Goal: Information Seeking & Learning: Check status

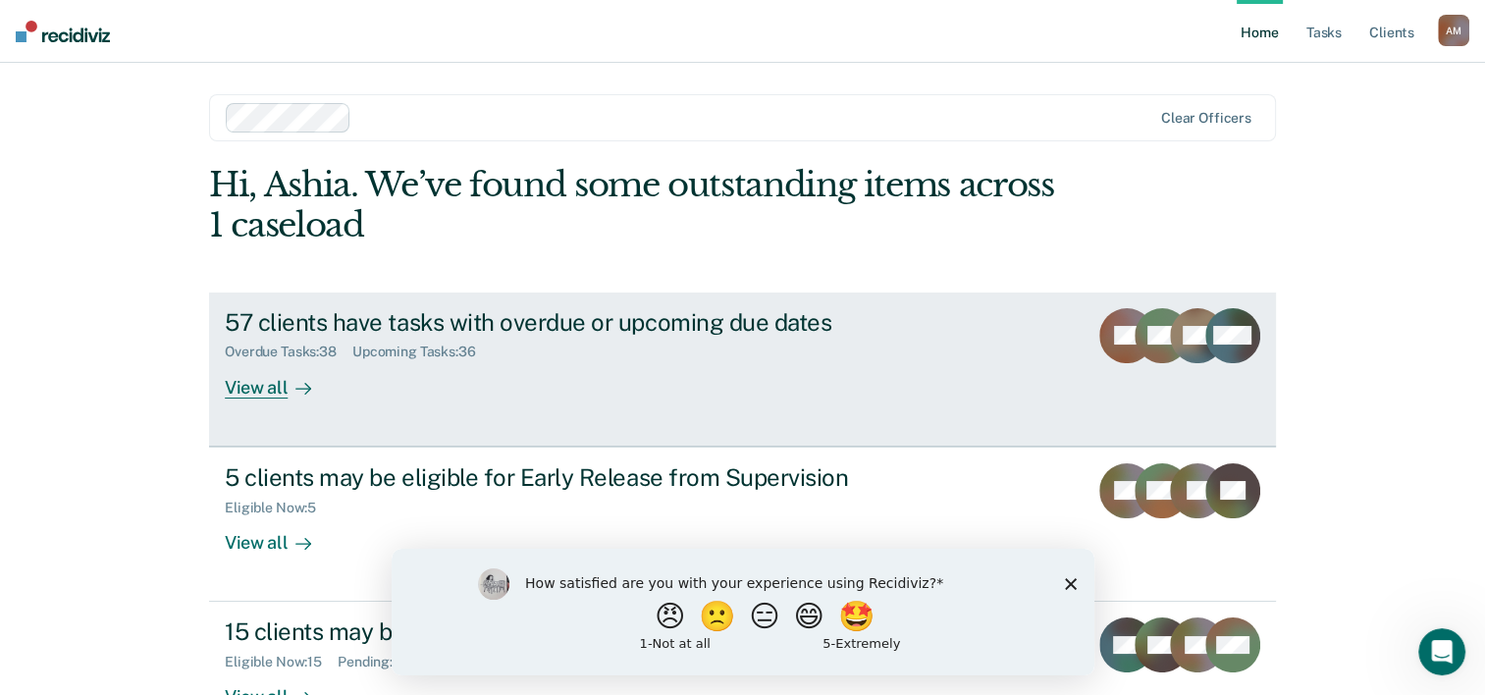
click at [256, 386] on div "View all" at bounding box center [280, 379] width 110 height 38
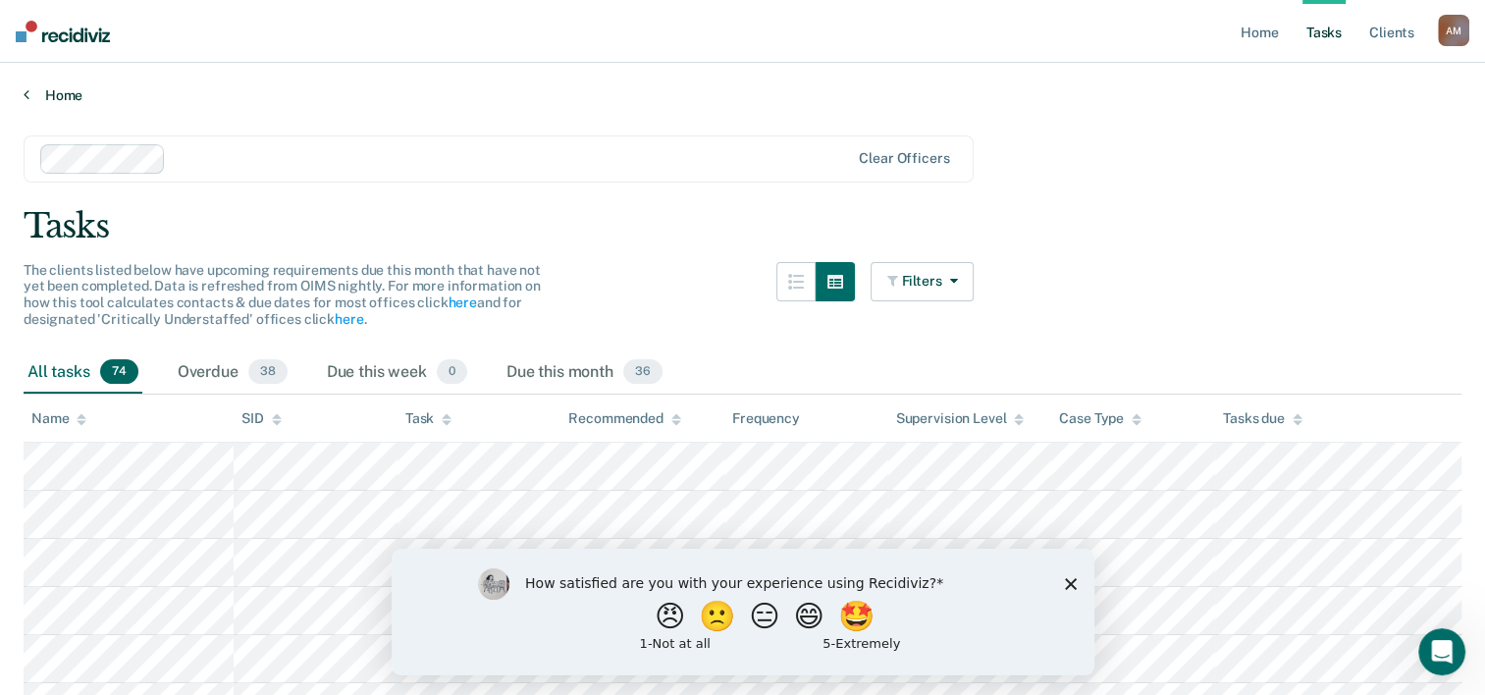
click at [51, 87] on link "Home" at bounding box center [742, 95] width 1437 height 18
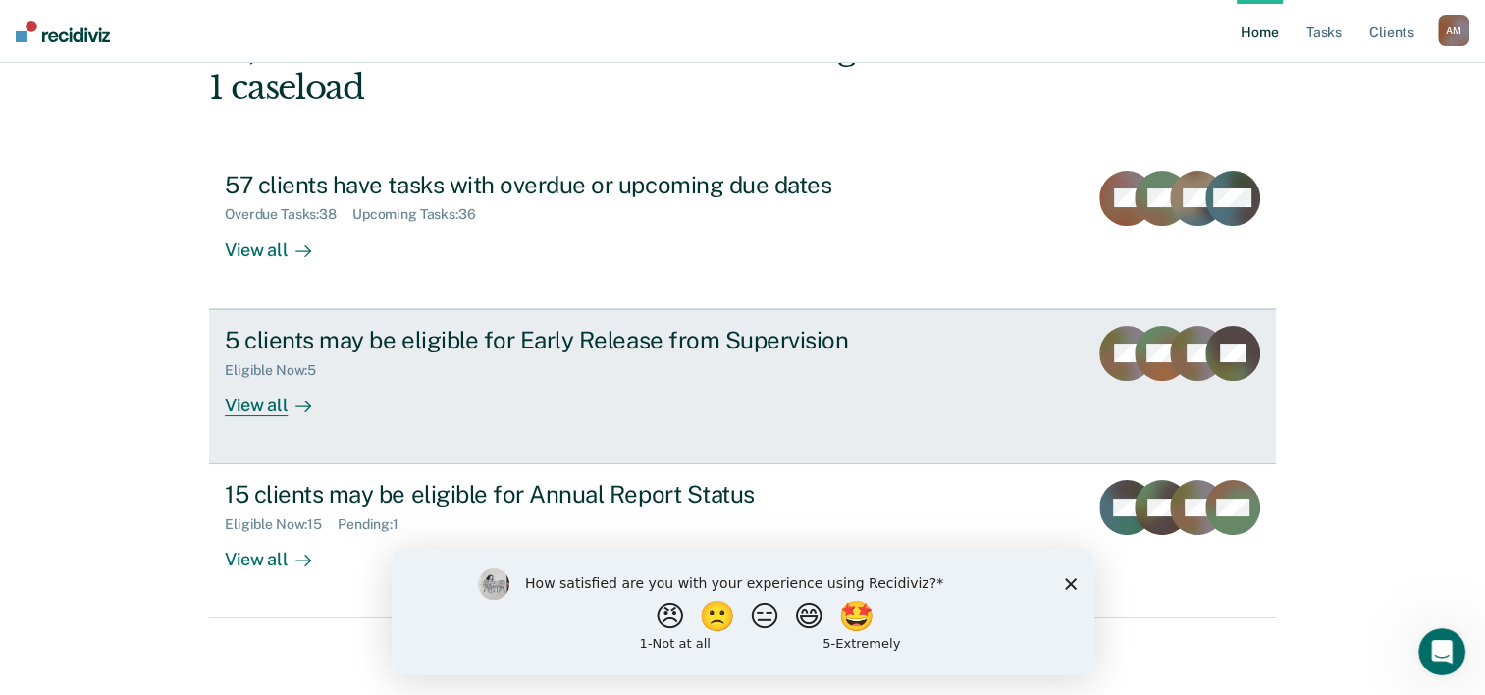
scroll to position [138, 0]
click at [507, 341] on div "5 clients may be eligible for Early Release from Supervision" at bounding box center [569, 339] width 689 height 28
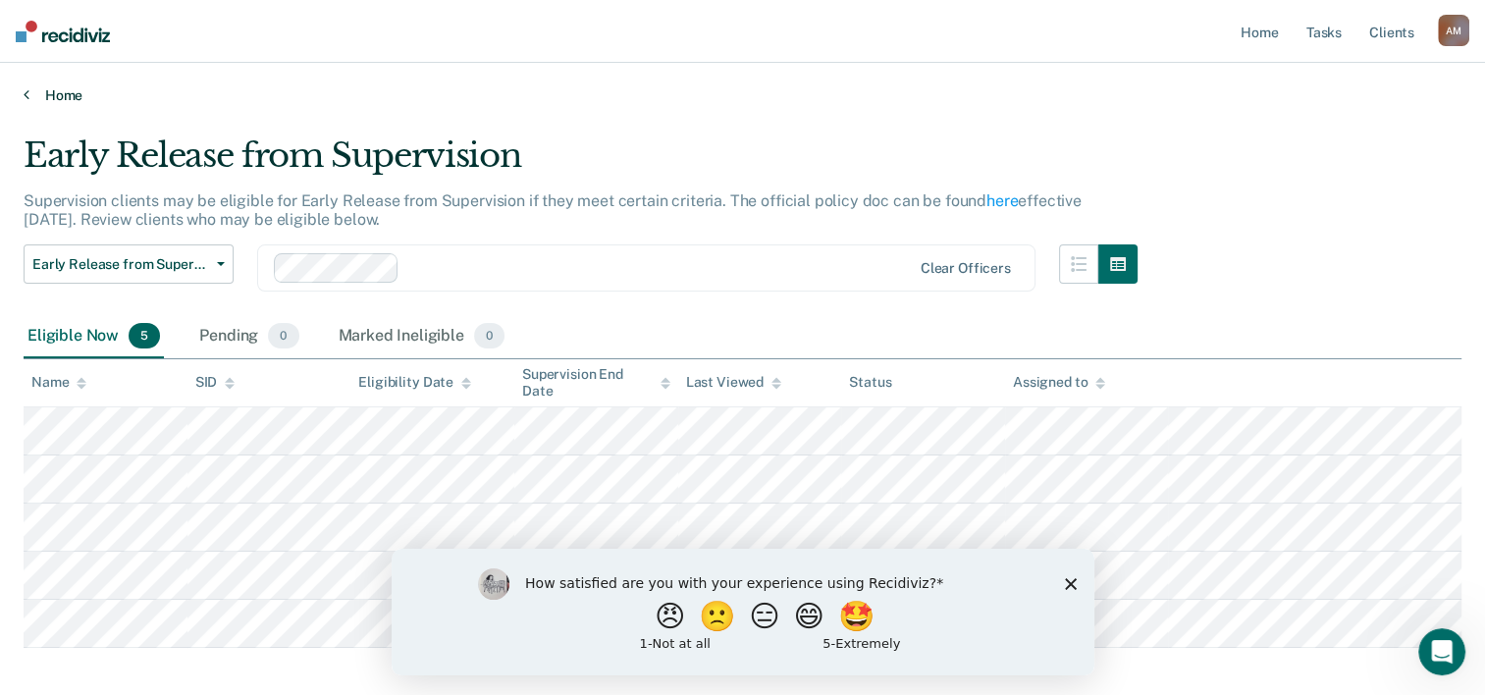
click at [72, 94] on link "Home" at bounding box center [742, 95] width 1437 height 18
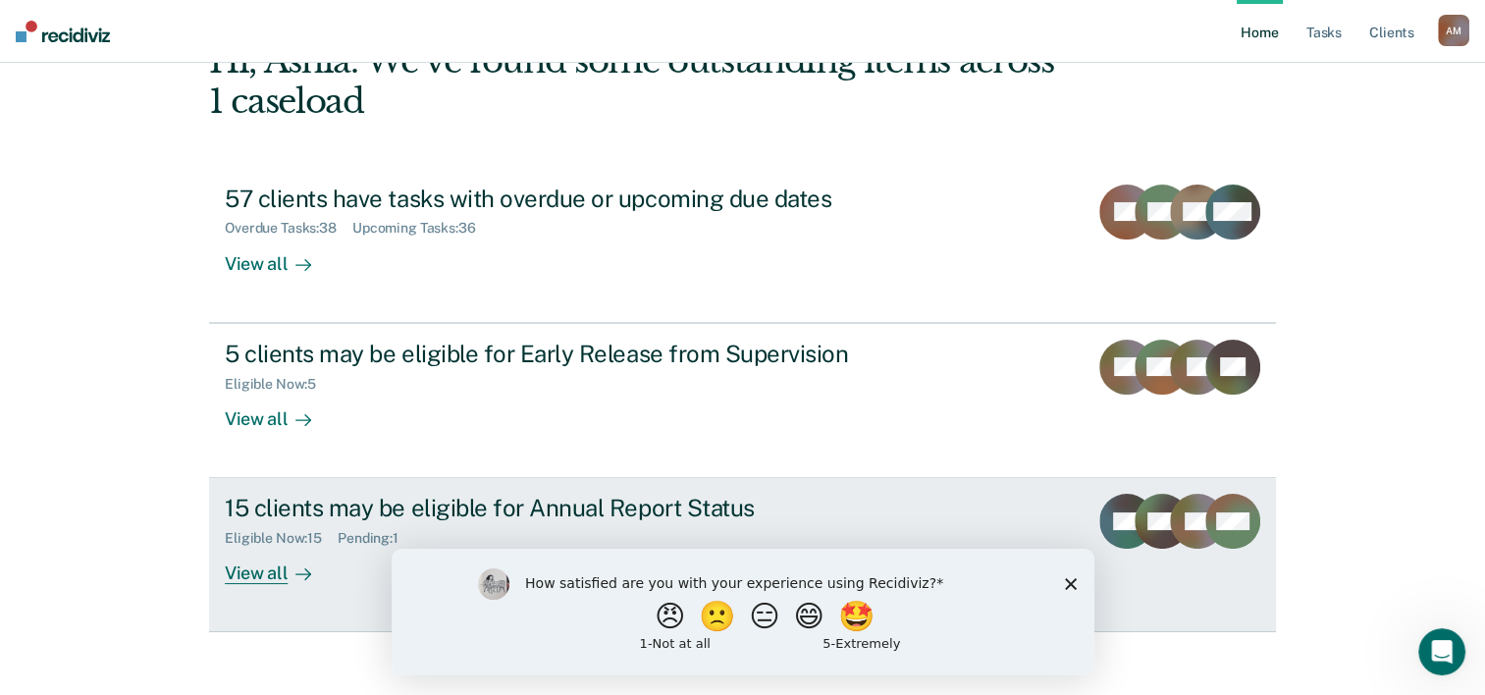
scroll to position [138, 0]
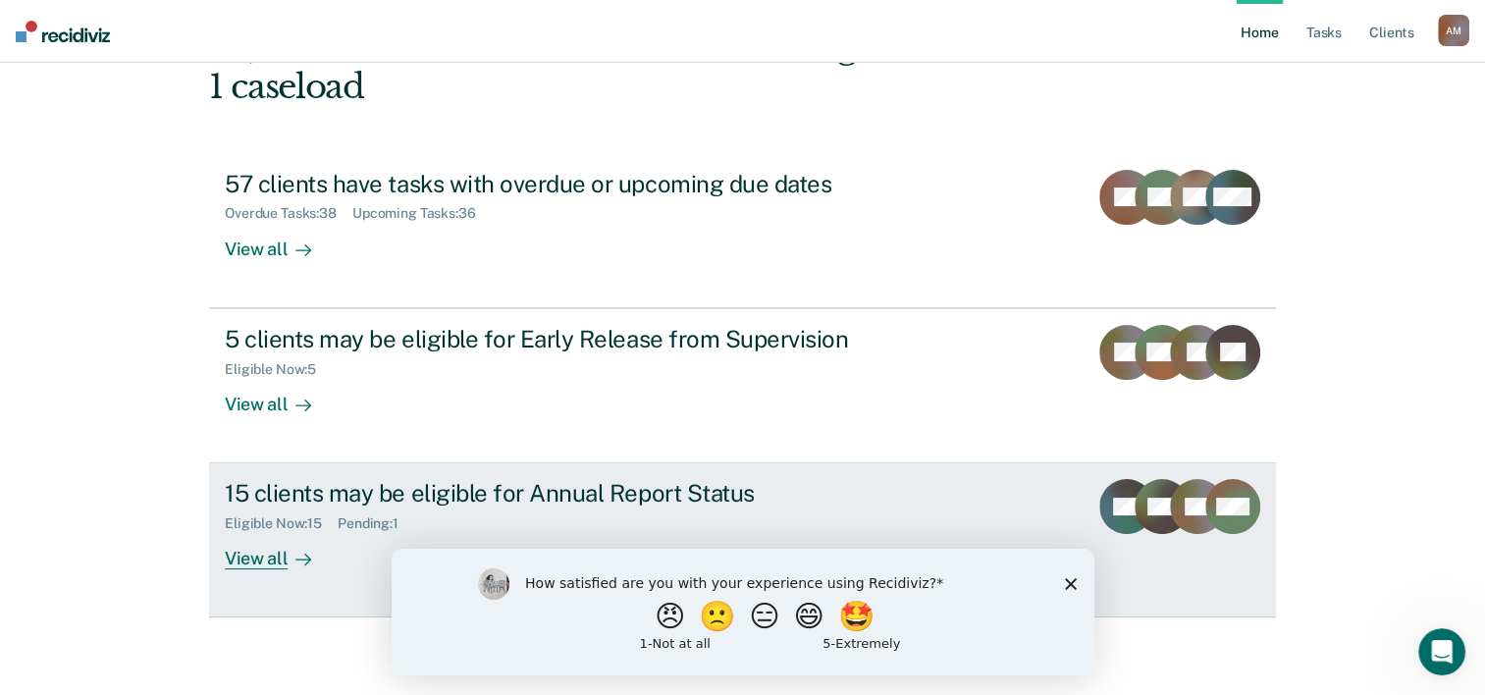
click at [244, 559] on div "View all" at bounding box center [280, 551] width 110 height 38
